Goal: Information Seeking & Learning: Learn about a topic

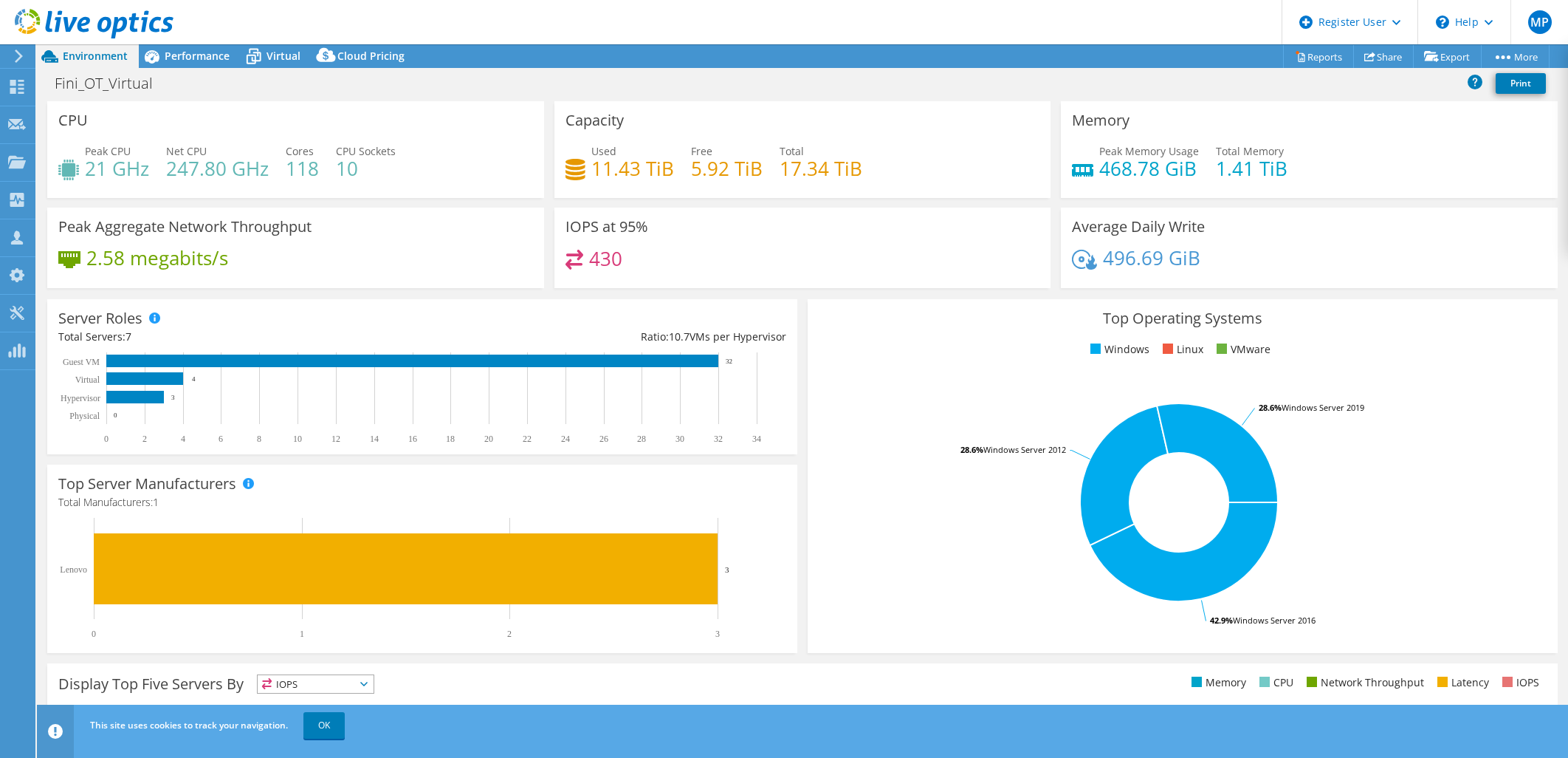
select select "USD"
click at [227, 57] on span "Performance" at bounding box center [196, 56] width 65 height 14
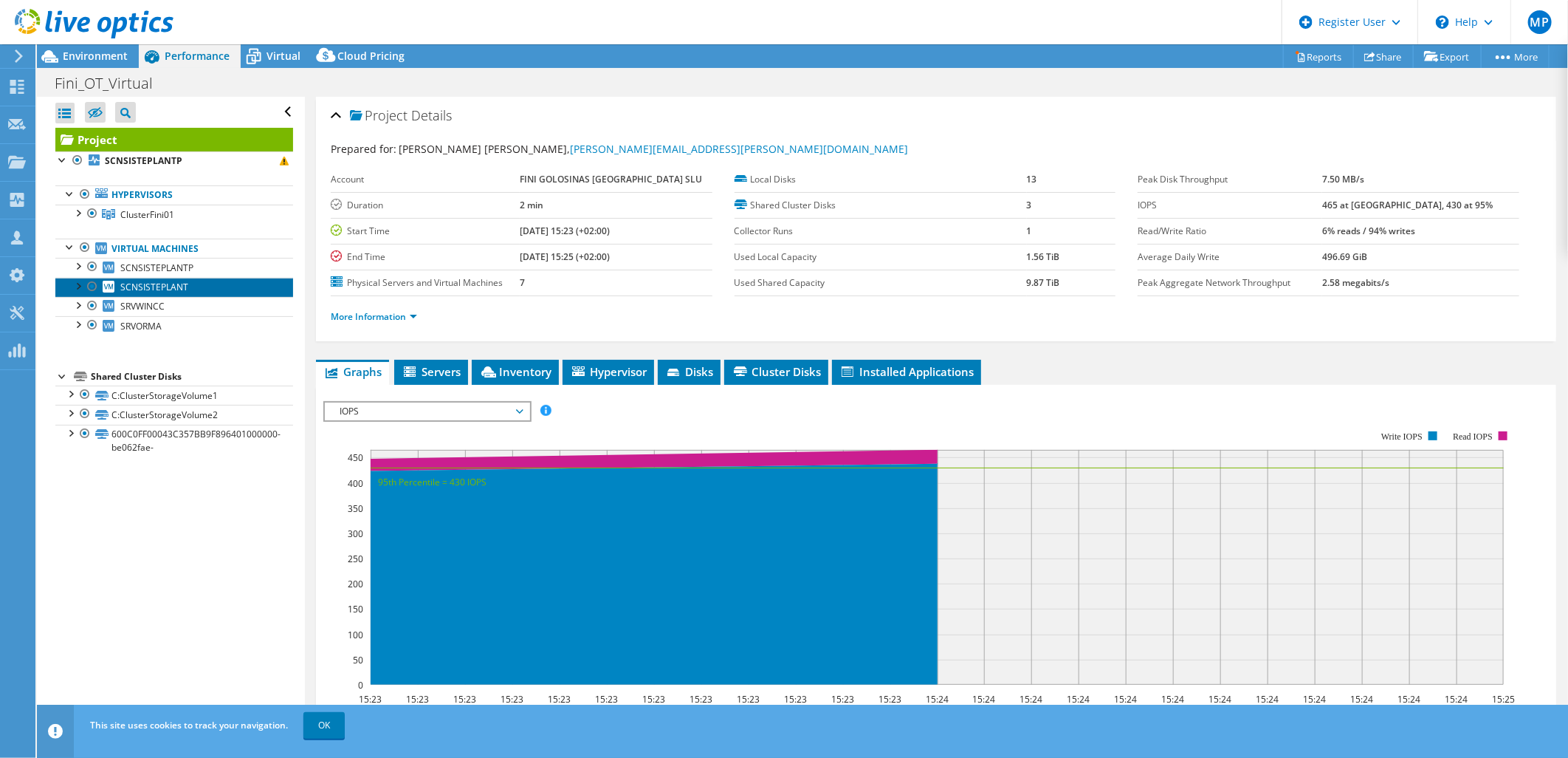
click at [149, 289] on span "SCNSISTEPLANT" at bounding box center [154, 286] width 68 height 12
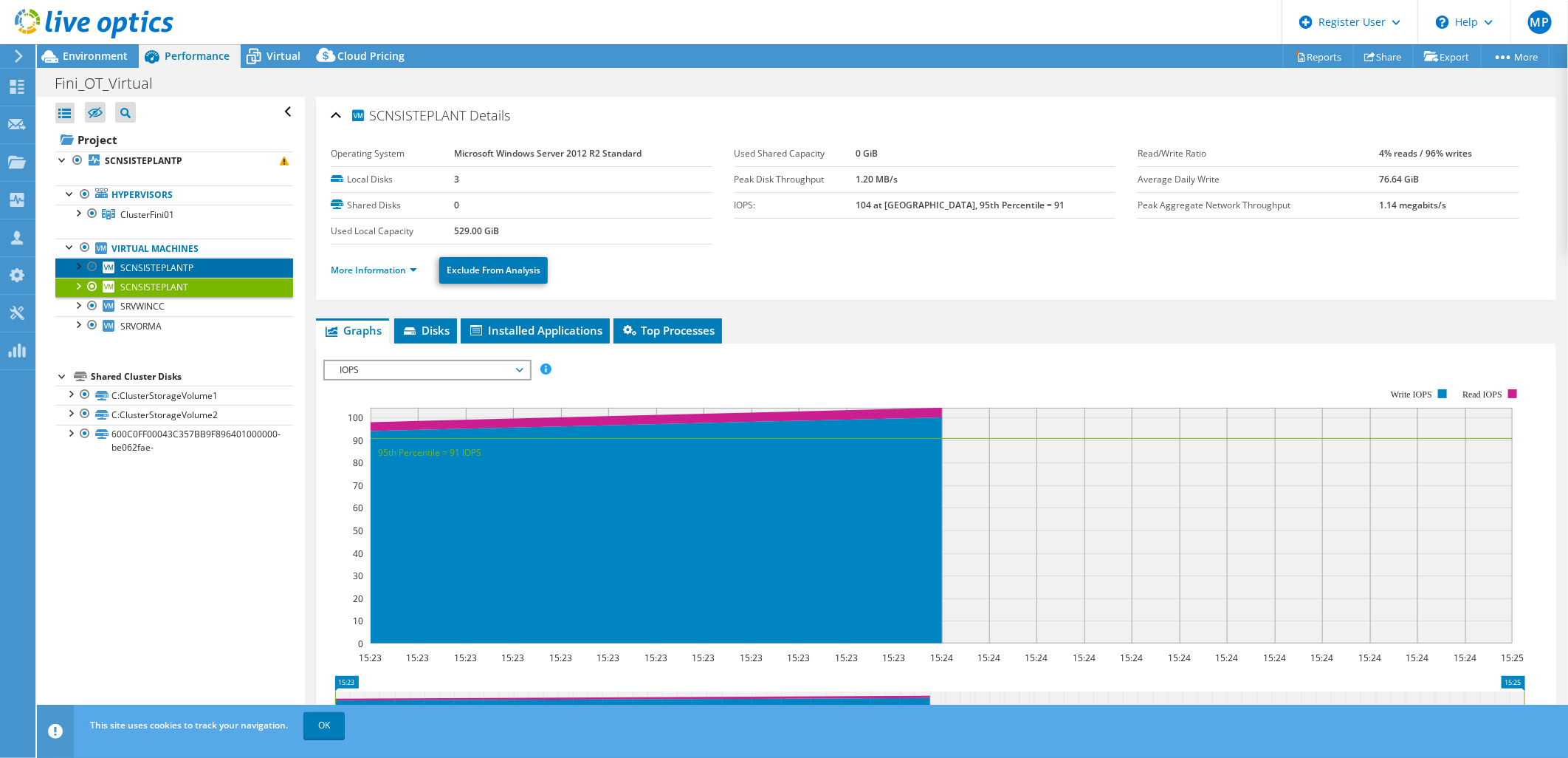
click at [146, 264] on span "SCNSISTEPLANTP" at bounding box center [156, 267] width 73 height 12
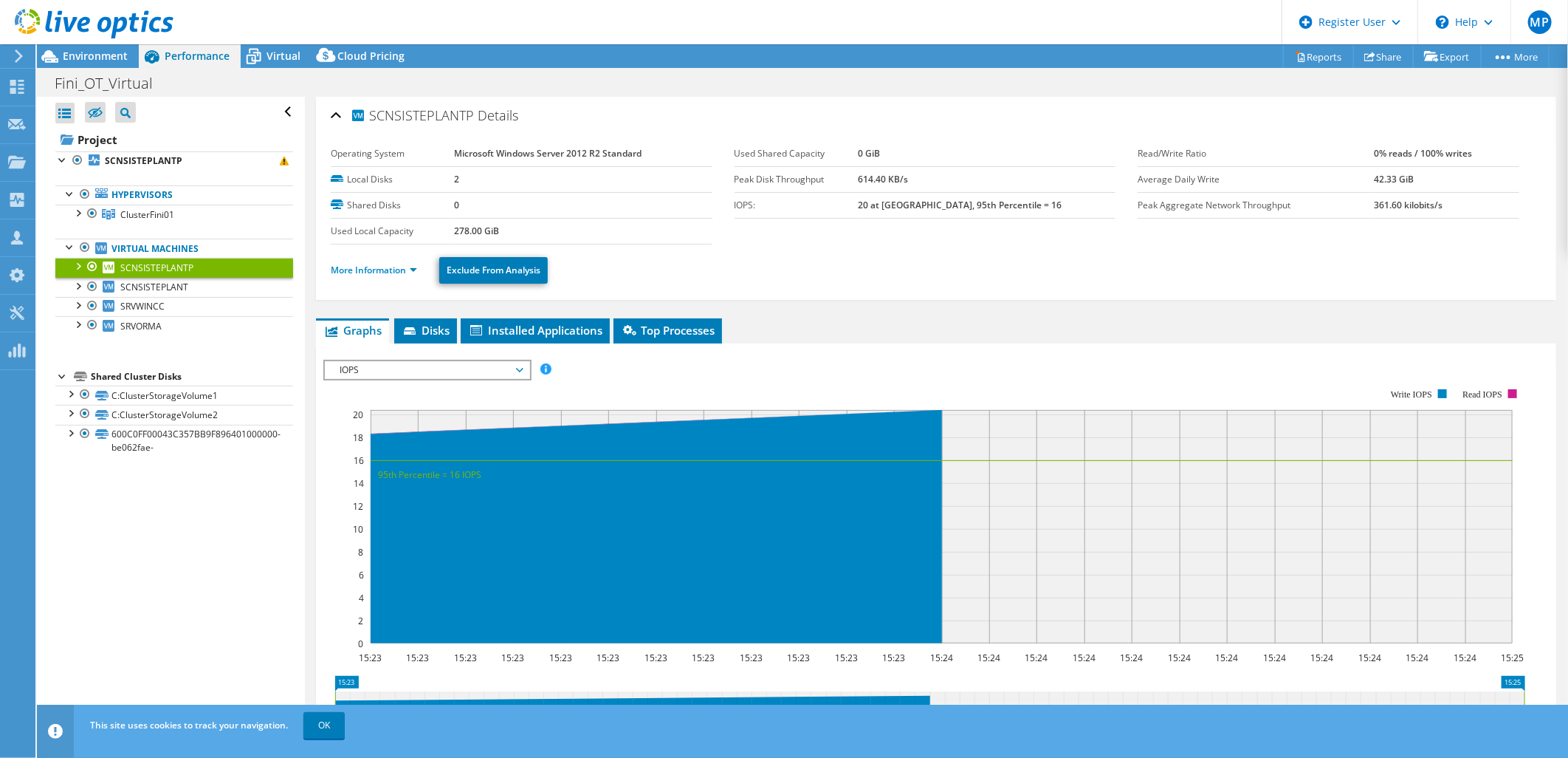
click at [81, 270] on div at bounding box center [78, 265] width 15 height 15
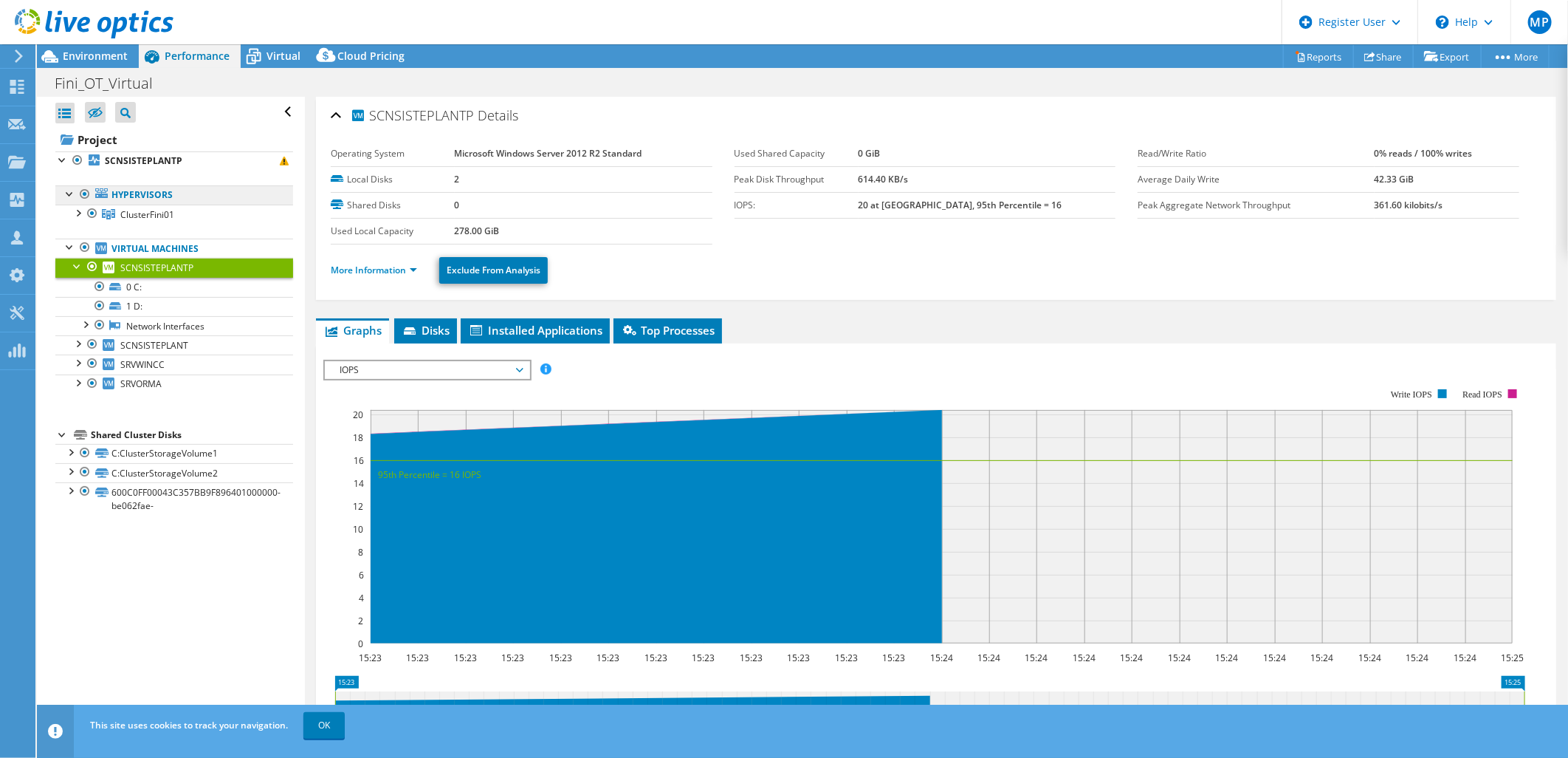
click at [160, 194] on link "Hypervisors" at bounding box center [174, 195] width 238 height 19
click at [138, 155] on b "SCNSISTEPLANTP" at bounding box center [143, 160] width 78 height 12
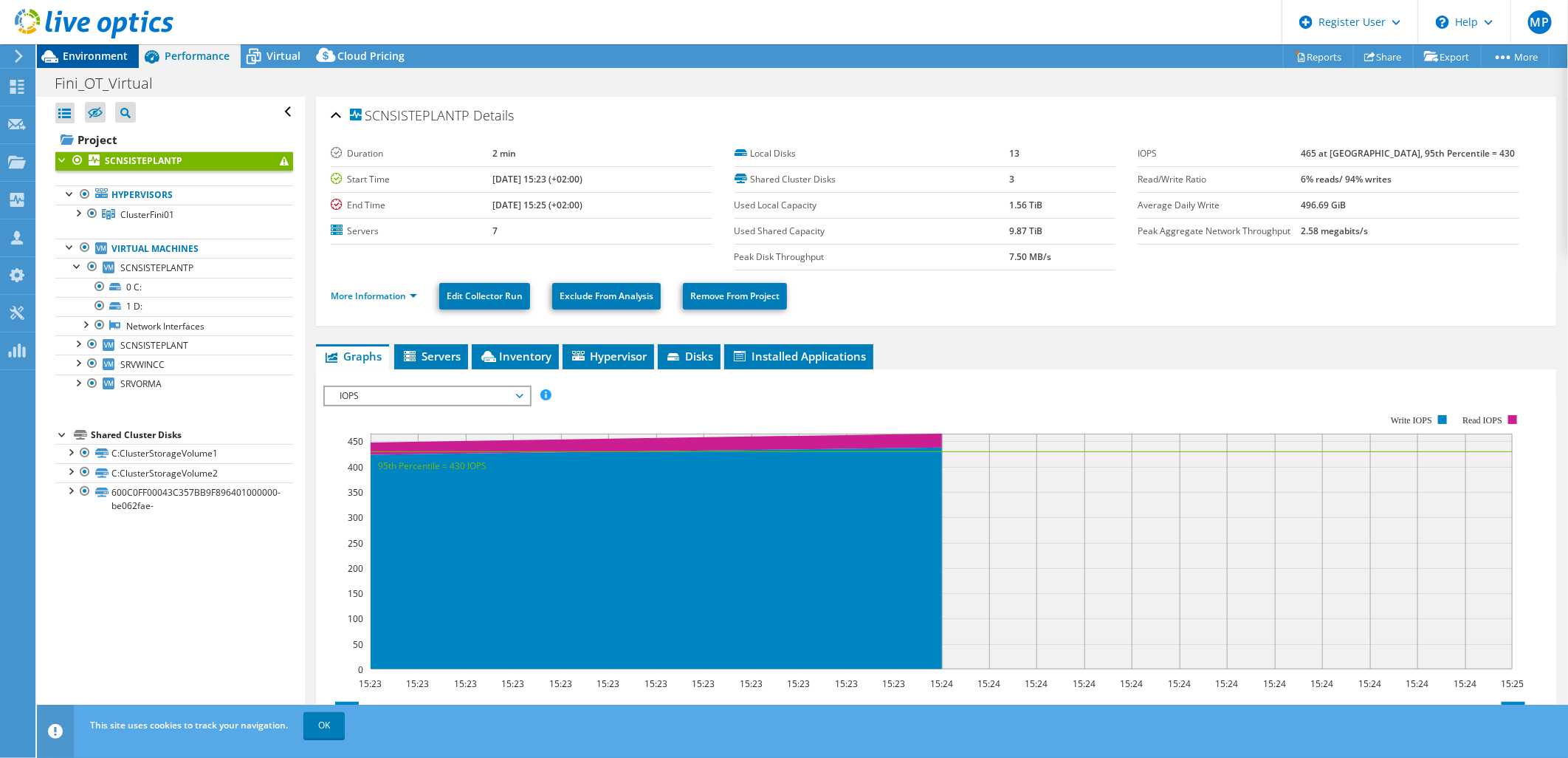
click at [85, 52] on span "Environment" at bounding box center [95, 56] width 65 height 14
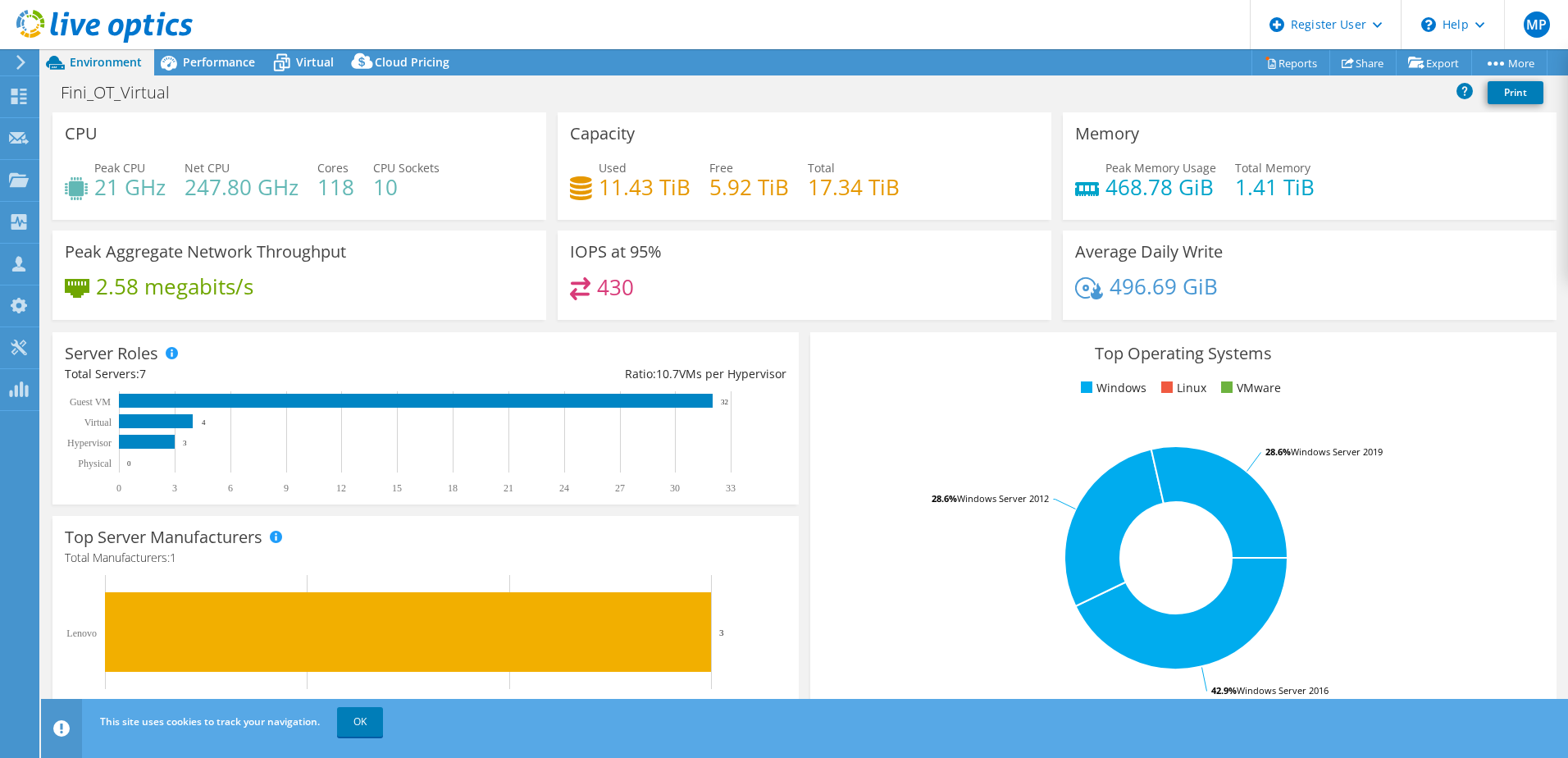
select select "USD"
